Goal: Task Accomplishment & Management: Manage account settings

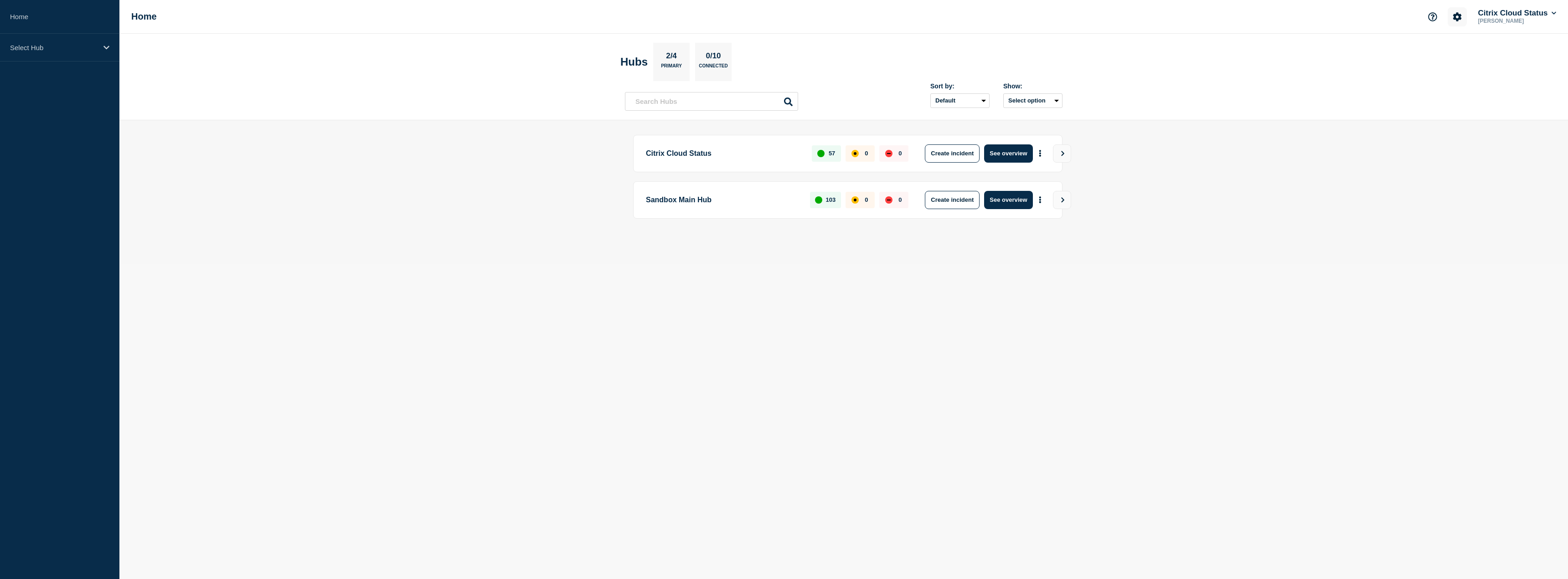
click at [1450, 14] on button "Account settings" at bounding box center [1457, 16] width 19 height 19
click at [1441, 50] on link "Team Members" at bounding box center [1458, 54] width 47 height 8
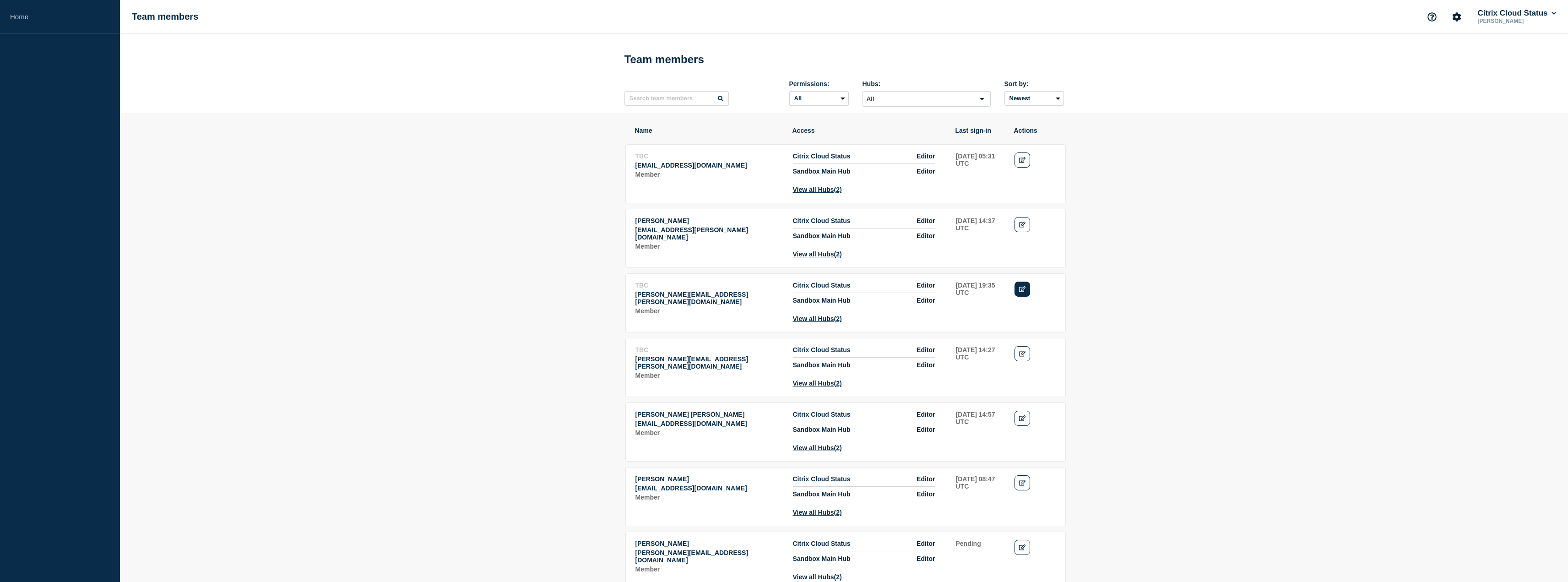
click at [1020, 292] on icon "Edit" at bounding box center [1022, 289] width 7 height 6
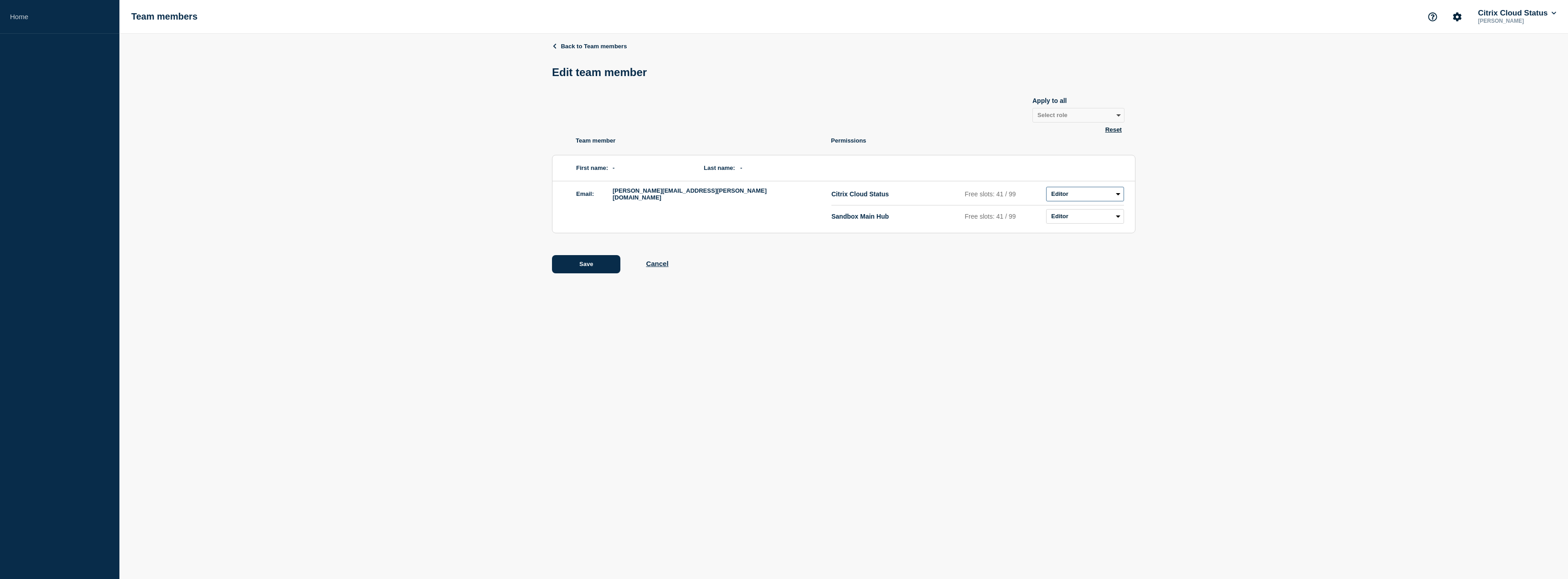
click at [1080, 201] on select "Admin Manager Editor R/O No access" at bounding box center [1085, 194] width 78 height 15
click at [932, 286] on div "Back to Team members Edit team member Apply to all Select role Admin Manager Ed…" at bounding box center [844, 164] width 584 height 262
click at [653, 257] on div "Save Cancel" at bounding box center [844, 264] width 584 height 18
click at [654, 264] on button "Cancel" at bounding box center [657, 263] width 23 height 8
